Goal: Subscribe to service/newsletter

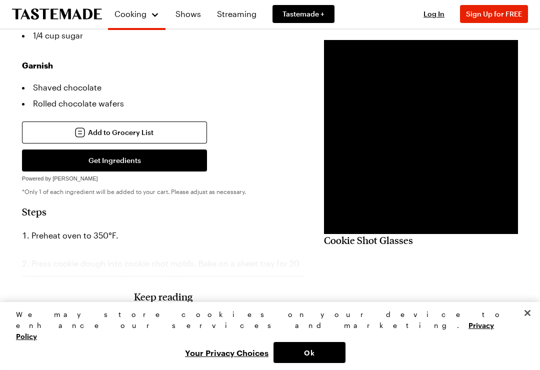
scroll to position [382, 0]
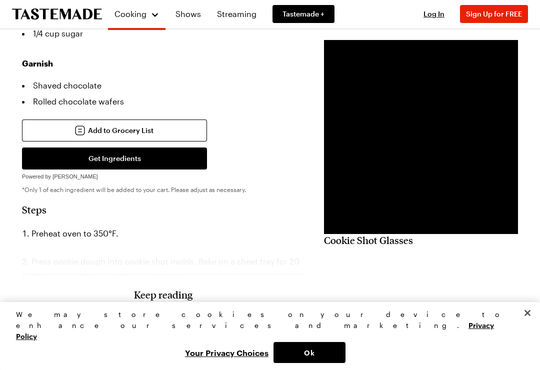
click at [149, 300] on h3 "Keep reading" at bounding box center [163, 294] width 58 height 12
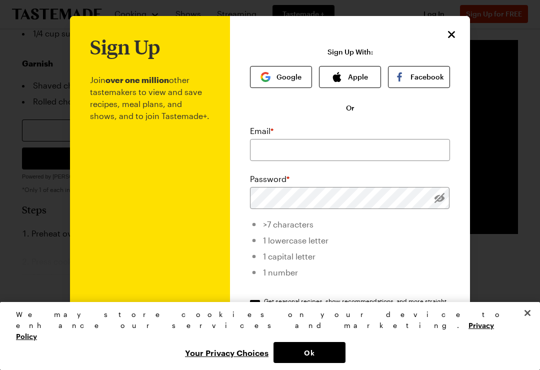
click at [452, 36] on icon "Close" at bounding box center [451, 34] width 7 height 7
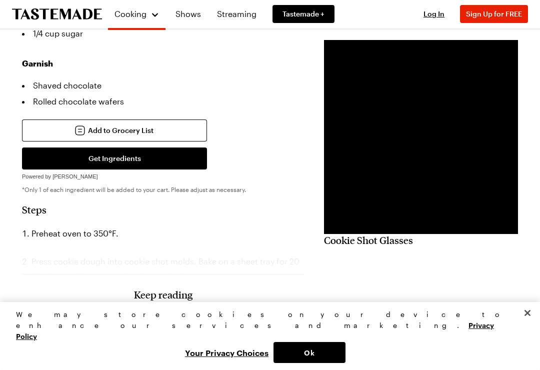
click at [203, 236] on li "Preheat oven to 350°F." at bounding box center [163, 233] width 282 height 16
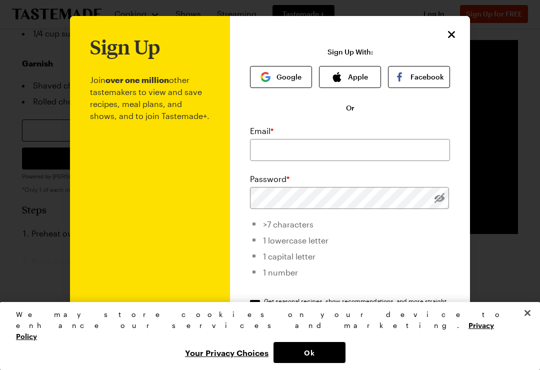
click at [457, 36] on button "Close" at bounding box center [451, 34] width 13 height 13
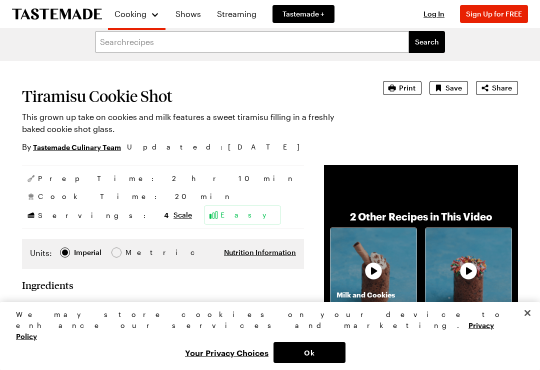
scroll to position [0, 0]
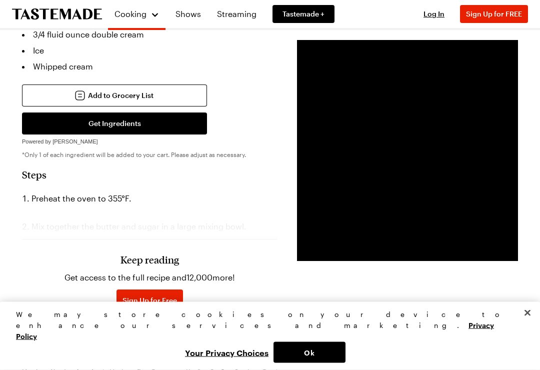
scroll to position [543, 0]
click at [156, 301] on span "Sign Up for Free" at bounding box center [149, 300] width 54 height 10
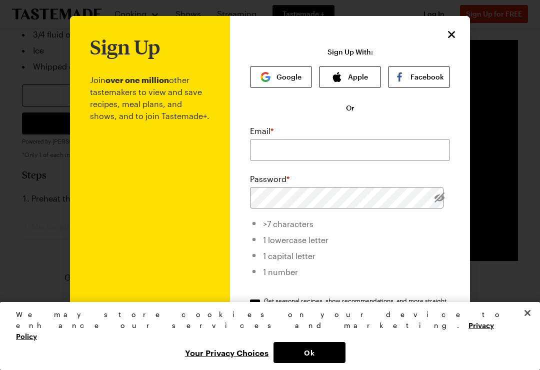
click at [281, 78] on button "Google" at bounding box center [281, 77] width 62 height 22
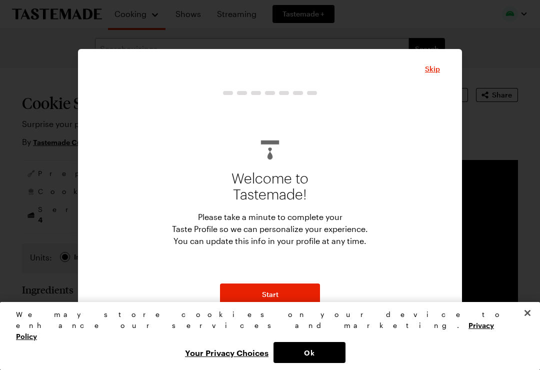
click at [291, 293] on button "Start" at bounding box center [270, 294] width 100 height 22
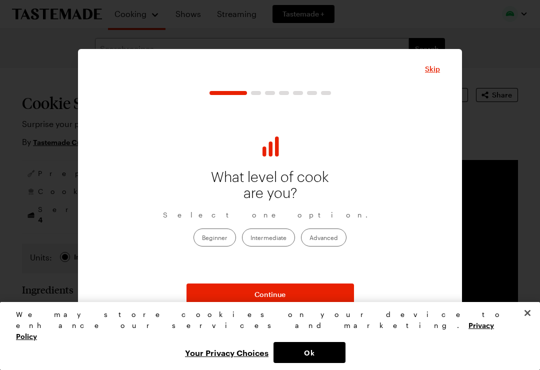
click at [274, 235] on label "Intermediate" at bounding box center [268, 237] width 53 height 18
click at [250, 238] on input "Intermediate" at bounding box center [250, 238] width 0 height 0
click at [316, 285] on button "Continue" at bounding box center [269, 294] width 167 height 22
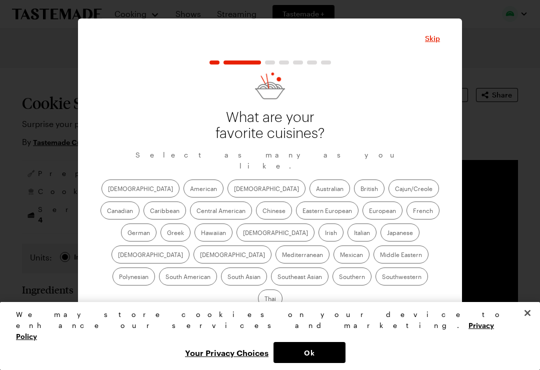
click at [183, 189] on label "American" at bounding box center [203, 188] width 40 height 18
click at [190, 189] on input "American" at bounding box center [190, 189] width 0 height 0
click at [156, 223] on label "German" at bounding box center [138, 232] width 35 height 18
click at [127, 233] on input "German" at bounding box center [127, 233] width 0 height 0
click at [194, 240] on label "Hawaiian" at bounding box center [213, 232] width 38 height 18
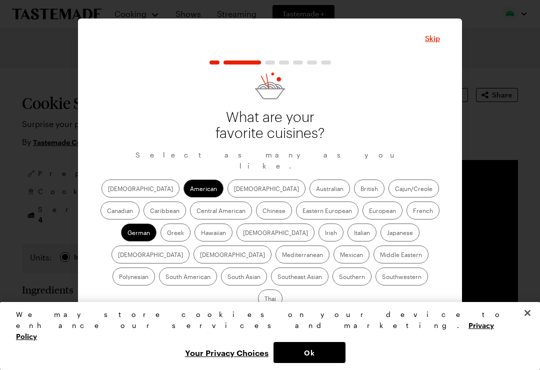
click at [201, 233] on input "Hawaiian" at bounding box center [201, 233] width 0 height 0
click at [333, 262] on label "Mexican" at bounding box center [351, 254] width 36 height 18
click at [340, 255] on input "Mexican" at bounding box center [340, 255] width 0 height 0
click at [308, 313] on button "Continue" at bounding box center [269, 324] width 167 height 22
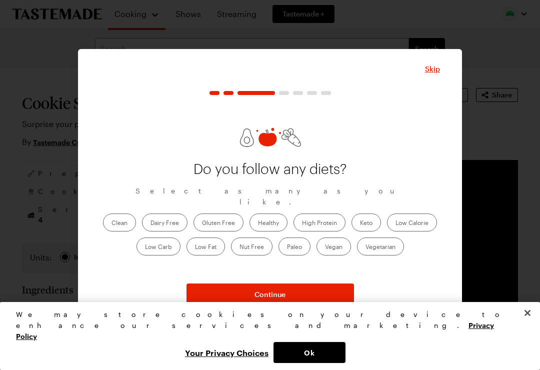
click at [313, 291] on button "Continue" at bounding box center [269, 294] width 167 height 22
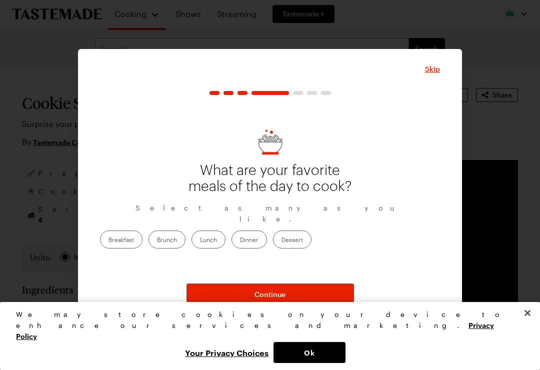
click at [267, 231] on label "Dinner" at bounding box center [248, 239] width 35 height 18
click at [240, 240] on input "Dinner" at bounding box center [240, 240] width 0 height 0
click at [335, 292] on button "Continue" at bounding box center [269, 294] width 167 height 22
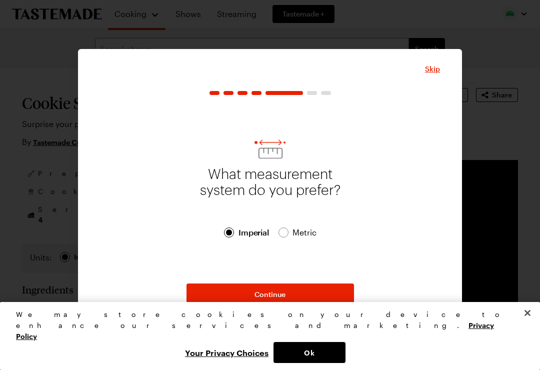
click at [274, 292] on span "Continue" at bounding box center [269, 294] width 31 height 10
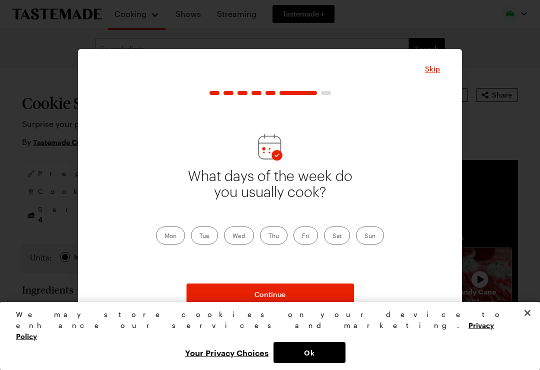
click at [338, 235] on label "Sat" at bounding box center [337, 235] width 26 height 18
click at [332, 236] on input "Sat" at bounding box center [332, 236] width 0 height 0
click at [379, 234] on label "Sun" at bounding box center [370, 235] width 28 height 18
click at [364, 236] on input "Sun" at bounding box center [364, 236] width 0 height 0
click at [332, 292] on button "Continue" at bounding box center [269, 294] width 167 height 22
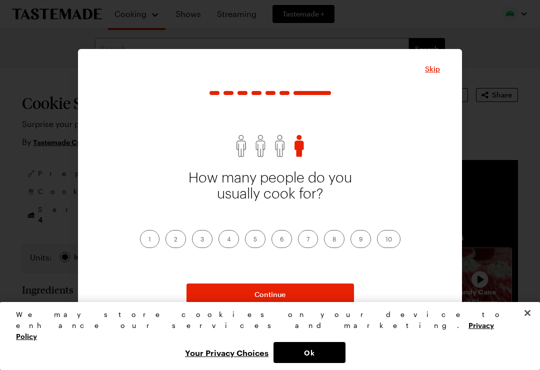
click at [199, 239] on label "3" at bounding box center [202, 239] width 20 height 18
click at [200, 240] on input "3" at bounding box center [200, 240] width 0 height 0
click at [314, 303] on button "Continue" at bounding box center [269, 294] width 167 height 22
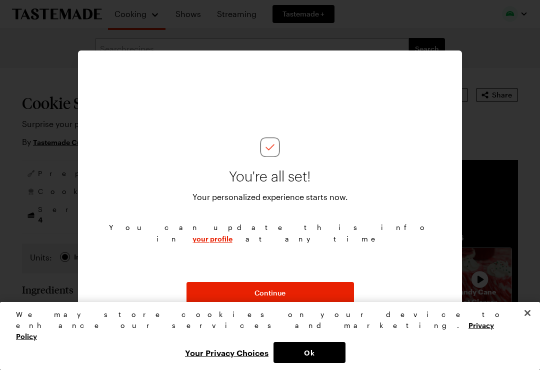
click at [300, 296] on button "Continue" at bounding box center [269, 293] width 167 height 22
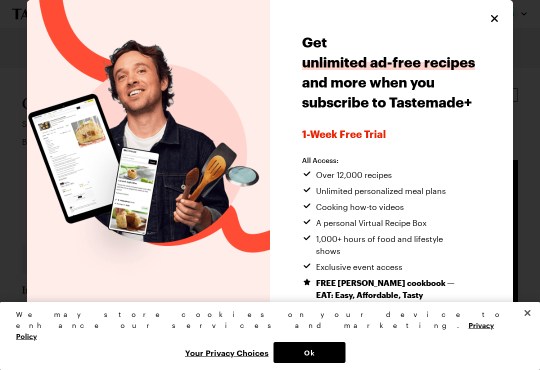
click at [533, 324] on button "Close" at bounding box center [527, 313] width 22 height 22
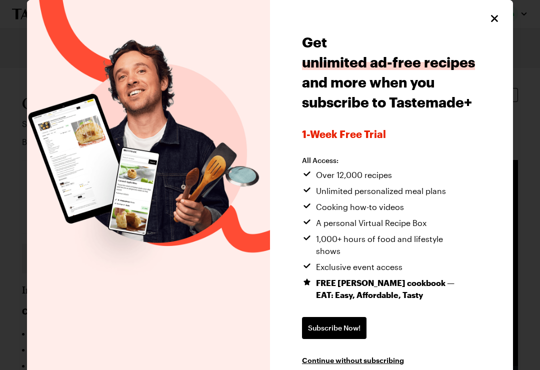
click at [494, 30] on div "Get unlimited ad-free recipes and more when you subscribe to Tastemade+ 1-week …" at bounding box center [391, 198] width 243 height 397
click at [497, 23] on icon "Close" at bounding box center [494, 18] width 12 height 12
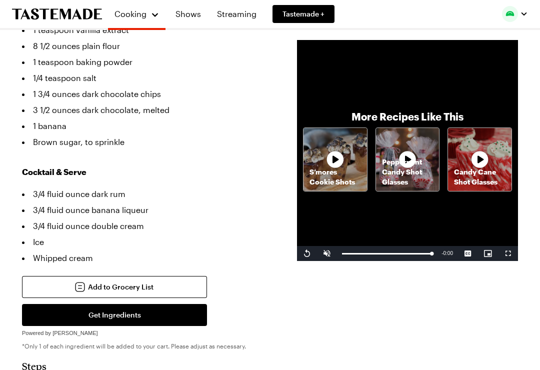
scroll to position [351, 0]
click at [325, 166] on icon at bounding box center [335, 159] width 20 height 20
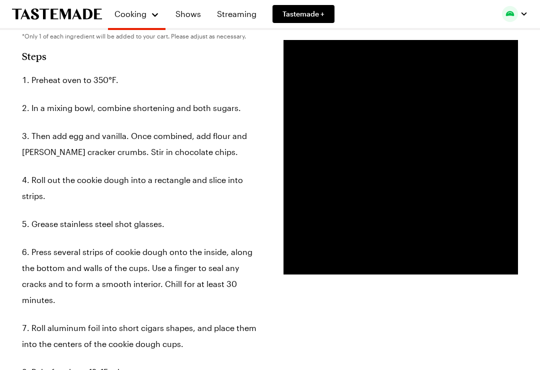
scroll to position [538, 0]
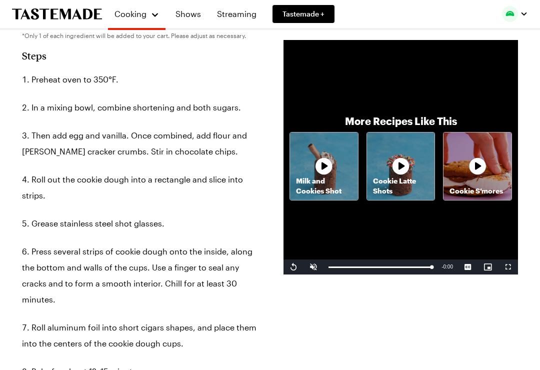
click at [400, 182] on p "Cookie Latte Shots" at bounding box center [401, 186] width 68 height 20
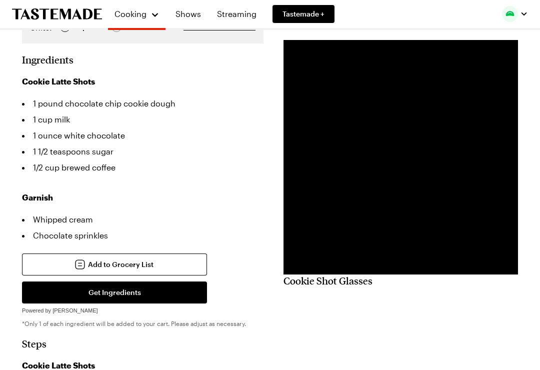
scroll to position [253, 0]
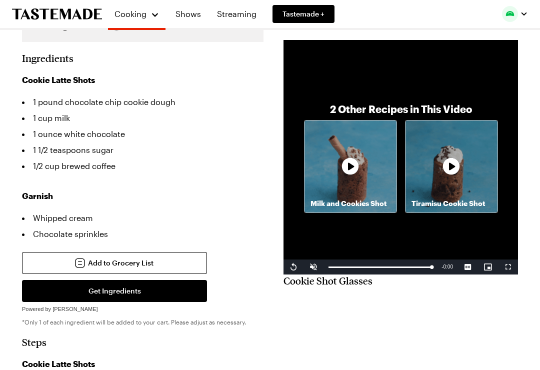
click at [454, 171] on icon at bounding box center [451, 166] width 20 height 20
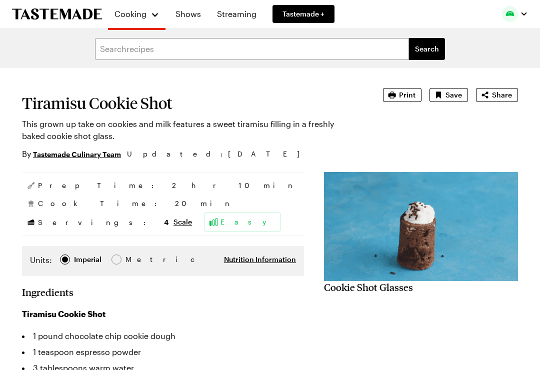
type textarea "x"
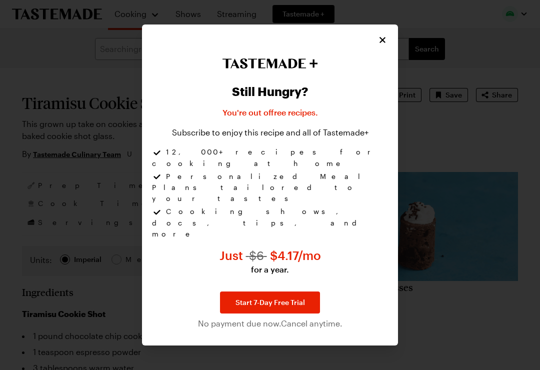
click at [380, 84] on div "Still Hungry? You're out of free recipes . Subscribe to enjoy this recipe and a…" at bounding box center [270, 188] width 236 height 280
click at [386, 45] on icon "Close" at bounding box center [382, 40] width 10 height 10
